Goal: Submit feedback/report problem: Leave review/rating

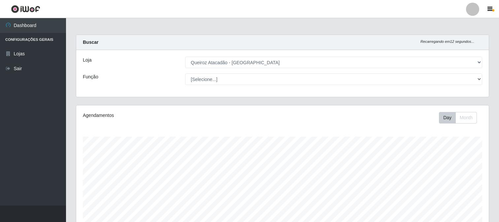
select select "464"
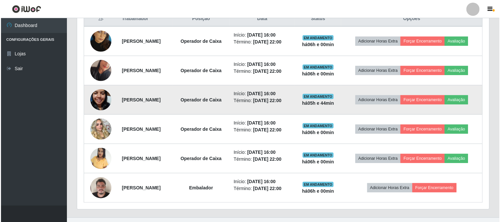
scroll to position [274, 0]
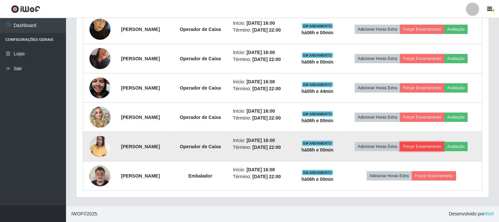
click at [435, 148] on button "Forçar Encerramento" at bounding box center [422, 146] width 44 height 9
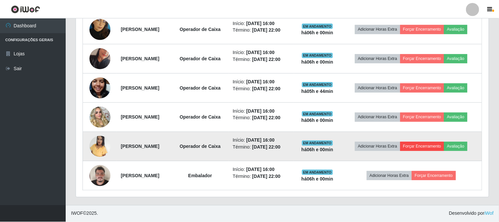
scroll to position [137, 408]
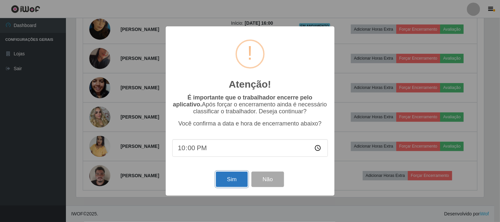
click at [223, 179] on button "Sim" at bounding box center [232, 180] width 32 height 16
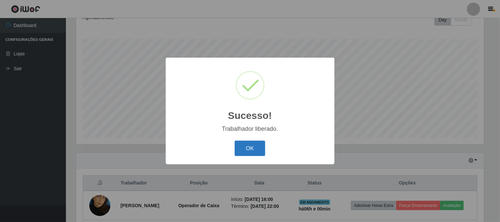
click at [248, 145] on button "OK" at bounding box center [250, 149] width 31 height 16
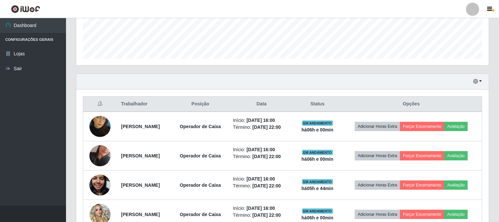
scroll to position [208, 0]
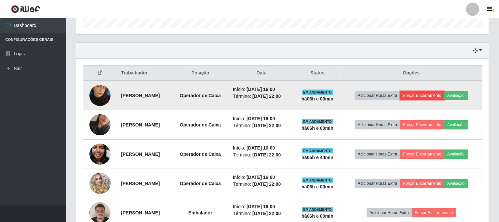
click at [435, 94] on button "Forçar Encerramento" at bounding box center [422, 95] width 44 height 9
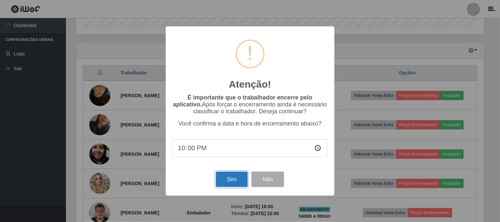
click at [235, 183] on button "Sim" at bounding box center [232, 180] width 32 height 16
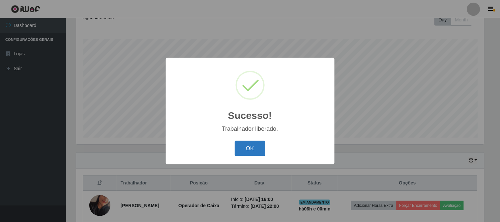
click at [249, 148] on button "OK" at bounding box center [250, 149] width 31 height 16
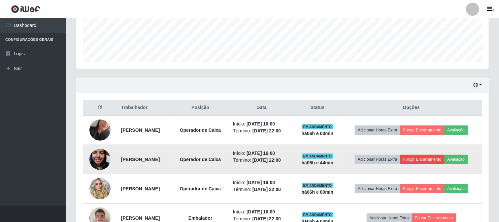
scroll to position [208, 0]
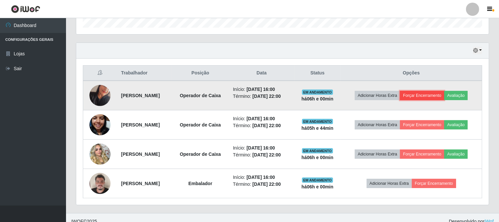
click at [421, 95] on button "Forçar Encerramento" at bounding box center [422, 95] width 44 height 9
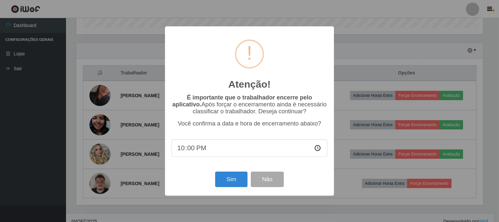
scroll to position [137, 408]
click at [237, 183] on button "Sim" at bounding box center [232, 180] width 32 height 16
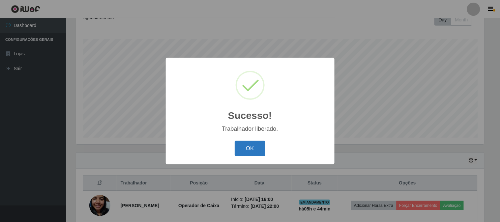
click at [263, 145] on button "OK" at bounding box center [250, 149] width 31 height 16
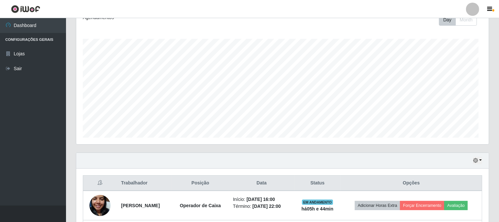
scroll to position [0, 0]
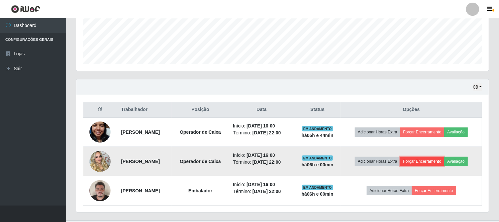
click at [419, 163] on button "Forçar Encerramento" at bounding box center [422, 161] width 44 height 9
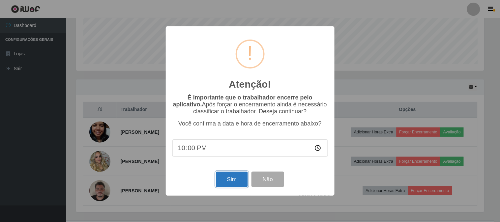
click at [232, 176] on button "Sim" at bounding box center [232, 180] width 32 height 16
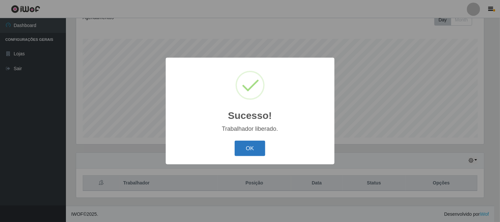
click at [252, 146] on button "OK" at bounding box center [250, 149] width 31 height 16
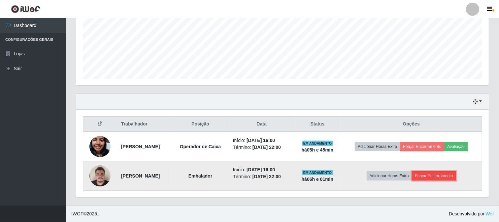
click at [434, 178] on button "Forçar Encerramento" at bounding box center [434, 175] width 44 height 9
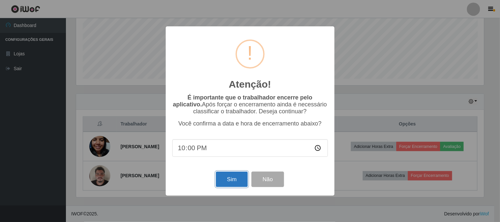
click at [222, 180] on button "Sim" at bounding box center [232, 180] width 32 height 16
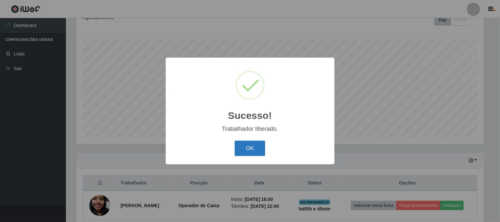
click at [252, 147] on button "OK" at bounding box center [250, 149] width 31 height 16
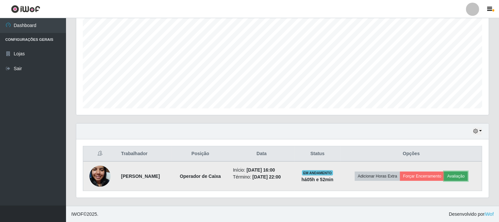
click at [460, 176] on button "Avaliação" at bounding box center [455, 176] width 23 height 9
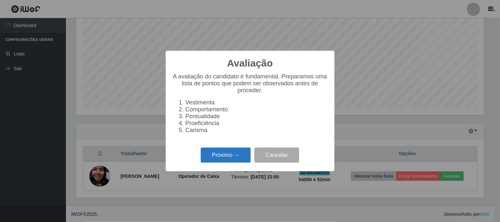
click at [221, 161] on button "Próximo →" at bounding box center [226, 156] width 50 height 16
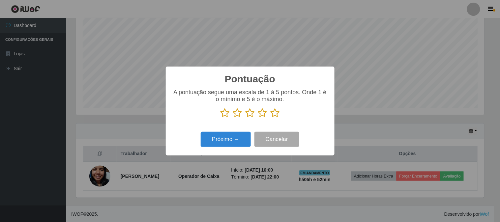
click at [276, 110] on icon at bounding box center [275, 113] width 9 height 10
click at [271, 118] on input "radio" at bounding box center [271, 118] width 0 height 0
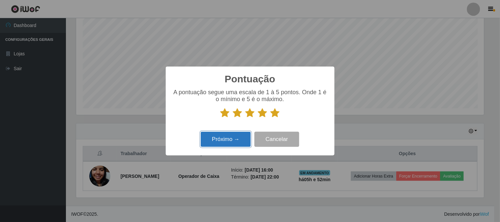
click at [238, 137] on button "Próximo →" at bounding box center [226, 140] width 50 height 16
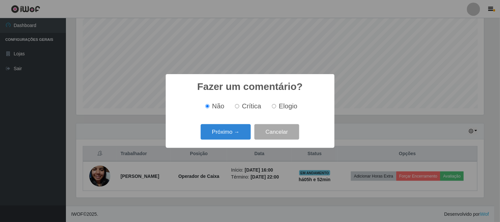
click at [272, 111] on div "Não Crítica Elogio" at bounding box center [250, 106] width 156 height 19
click at [274, 106] on input "Elogio" at bounding box center [274, 106] width 4 height 4
radio input "true"
click at [235, 139] on button "Próximo →" at bounding box center [226, 132] width 50 height 16
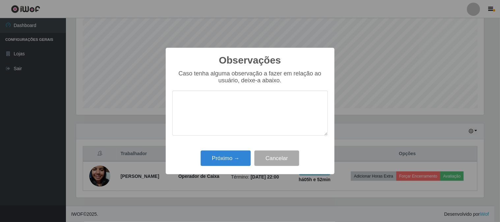
click at [249, 116] on textarea at bounding box center [250, 113] width 156 height 45
type textarea "simpatica"
click at [227, 154] on button "Próximo →" at bounding box center [226, 159] width 50 height 16
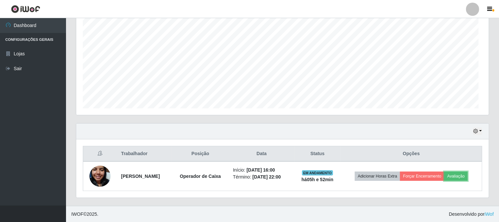
scroll to position [137, 412]
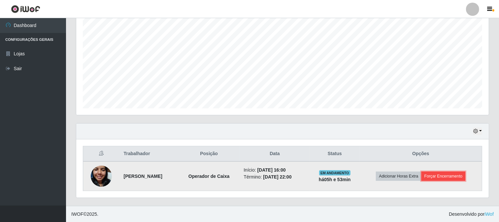
click at [448, 179] on button "Forçar Encerramento" at bounding box center [443, 176] width 44 height 9
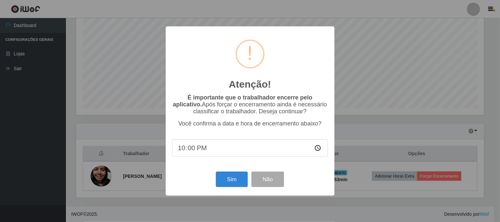
click at [332, 185] on div "Atenção! × É importante que o trabalhador encerre pelo aplicativo. Após forçar …" at bounding box center [250, 110] width 169 height 169
click at [288, 151] on input "22:00" at bounding box center [250, 148] width 156 height 17
type input "22:10"
click at [218, 185] on button "Sim" at bounding box center [232, 180] width 32 height 16
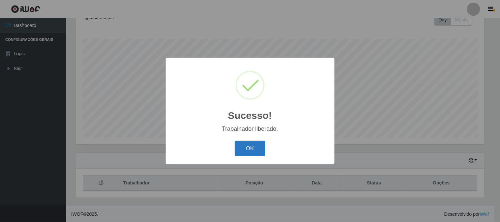
click at [252, 151] on button "OK" at bounding box center [250, 149] width 31 height 16
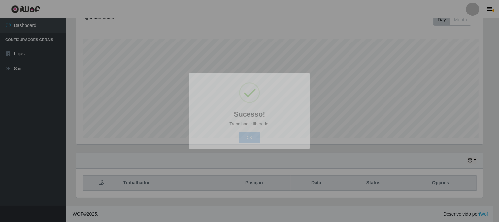
scroll to position [137, 412]
